Goal: Find specific page/section: Find specific page/section

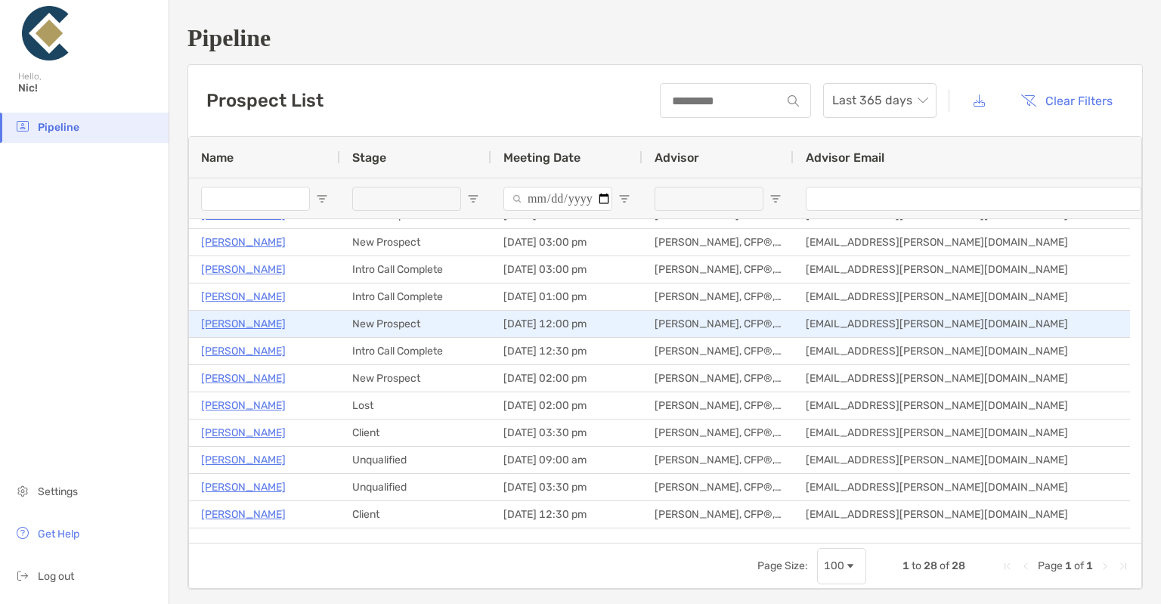
scroll to position [20, 0]
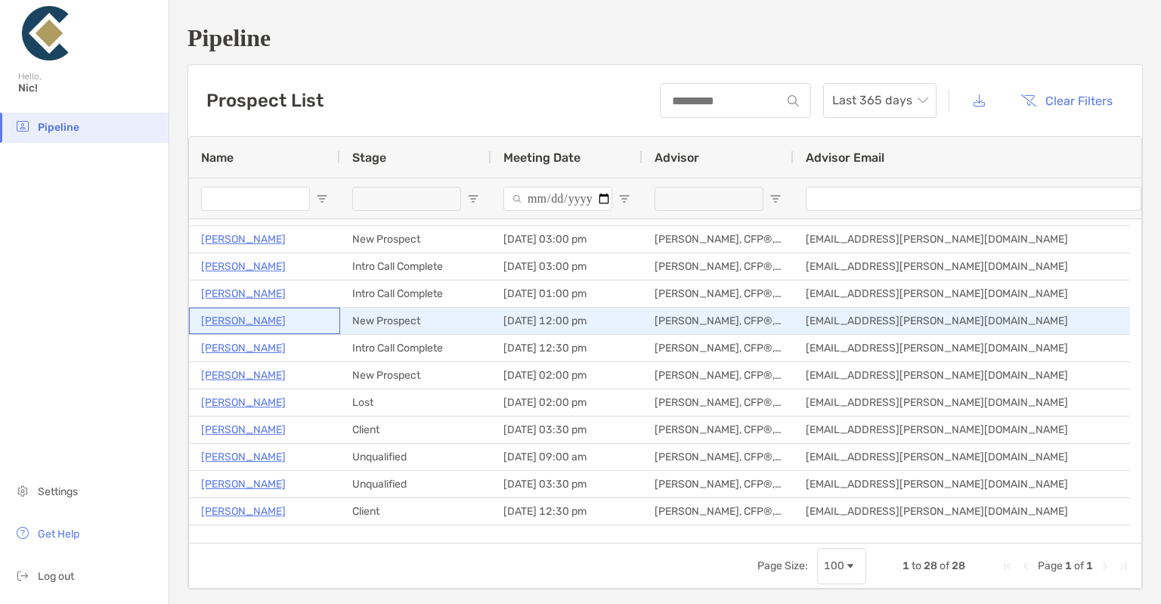
click at [229, 320] on p "[PERSON_NAME]" at bounding box center [243, 320] width 85 height 19
